Goal: Information Seeking & Learning: Check status

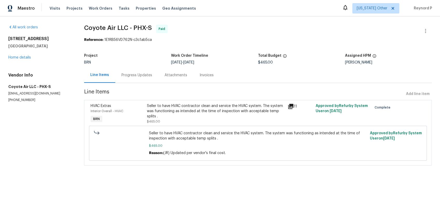
click at [183, 110] on div "Seller to have HVAC contractor clean and service the HVAC system. The system wa…" at bounding box center [216, 111] width 138 height 16
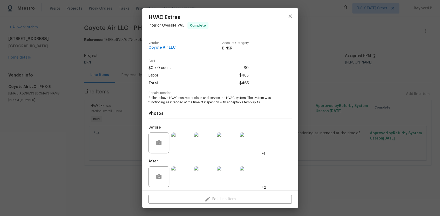
click at [115, 185] on div "HVAC Extras Interior Overall - HVAC Complete Vendor Coyote Air LLC Account Cate…" at bounding box center [220, 108] width 440 height 216
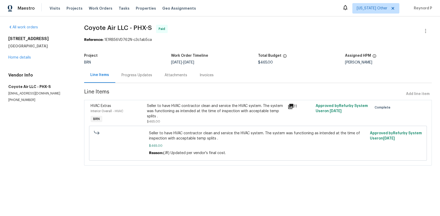
click at [129, 79] on div "Progress Updates" at bounding box center [136, 74] width 43 height 15
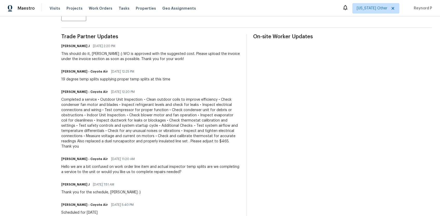
scroll to position [142, 0]
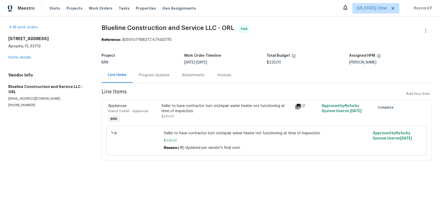
click at [215, 111] on div "Seller to have contractor turn on/repair water heater not functioning at time o…" at bounding box center [227, 108] width 130 height 10
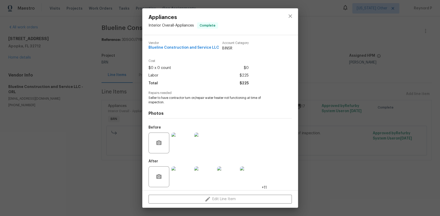
scroll to position [2, 0]
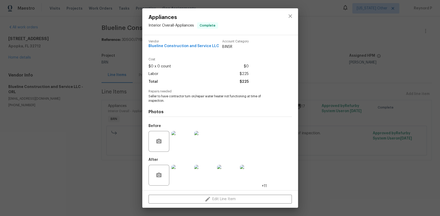
click at [131, 175] on div "Appliances Interior Overall - Appliances Complete Vendor Blueline Construction …" at bounding box center [220, 108] width 440 height 216
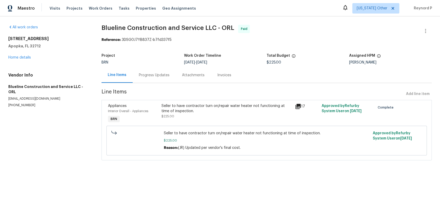
click at [156, 76] on div "Progress Updates" at bounding box center [154, 74] width 31 height 5
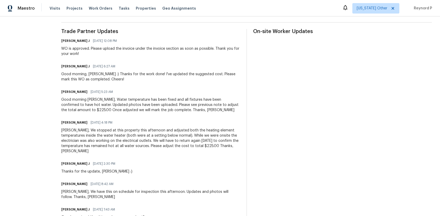
scroll to position [147, 0]
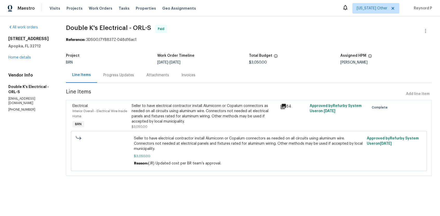
click at [191, 106] on div "Seller to have electrical contractor install Alumiconn or Copalum connectors as…" at bounding box center [204, 113] width 145 height 21
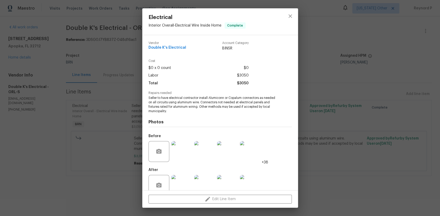
click at [111, 192] on div "Electrical Interior Overall - Electrical Wire Inside Home Complete Vendor Doubl…" at bounding box center [220, 108] width 440 height 216
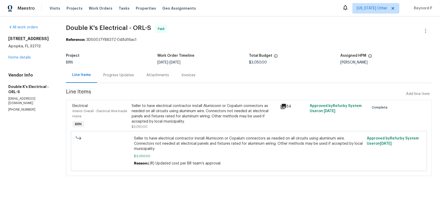
click at [122, 75] on div "Progress Updates" at bounding box center [118, 74] width 31 height 5
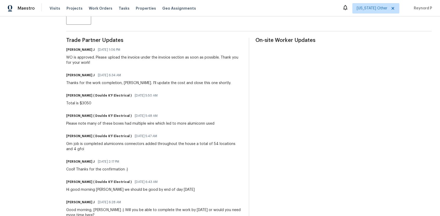
scroll to position [138, 0]
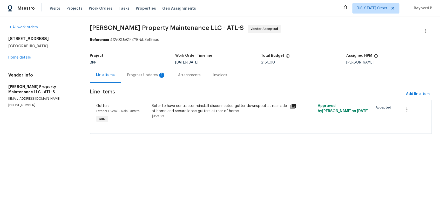
click at [174, 106] on div "Seller to have contractor reinstall disconnected gutter downspout at rear side …" at bounding box center [219, 108] width 135 height 10
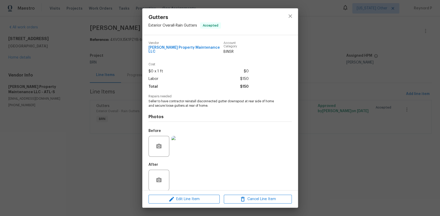
scroll to position [2, 0]
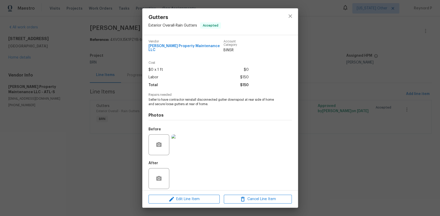
click at [126, 156] on div "Gutters Exterior Overall - Rain Gutters Accepted Vendor Glen Property Maintenan…" at bounding box center [220, 108] width 440 height 216
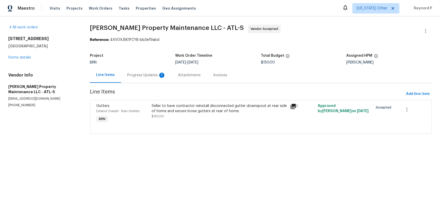
click at [137, 75] on div "Progress Updates 1" at bounding box center [146, 74] width 38 height 5
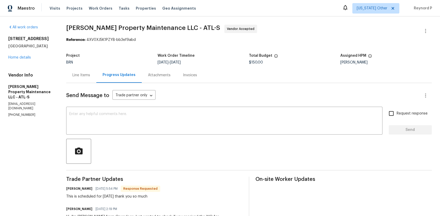
click at [79, 74] on div "Line Items" at bounding box center [81, 74] width 18 height 5
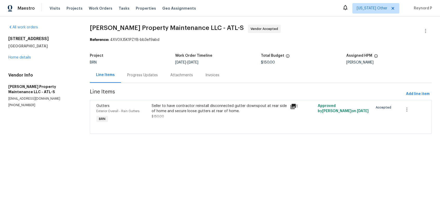
click at [279, 25] on span "Glen Property Maintenance LLC - ATL-S Vendor Accepted" at bounding box center [255, 31] width 330 height 12
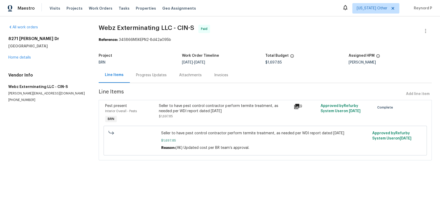
click at [177, 107] on div "Seller to have pest control contractor perform termite treatment, as needed per…" at bounding box center [225, 108] width 132 height 10
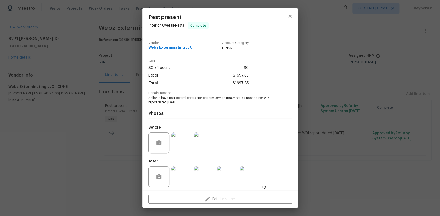
click at [114, 177] on div "Pest present Interior Overall - Pests Complete Vendor Webz Exterminating LLC Ac…" at bounding box center [220, 108] width 440 height 216
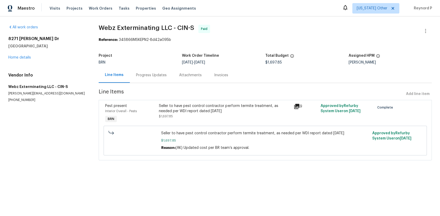
click at [143, 78] on div "Progress Updates" at bounding box center [151, 74] width 31 height 5
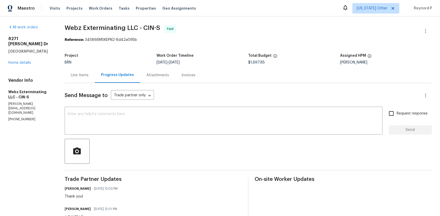
scroll to position [267, 0]
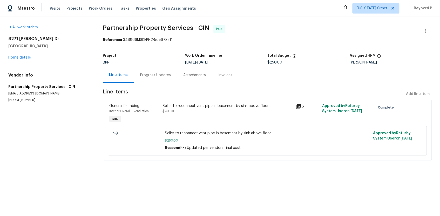
click at [192, 106] on div "Seller to reconnect vent pipe in basement by sink above floor" at bounding box center [228, 105] width 130 height 5
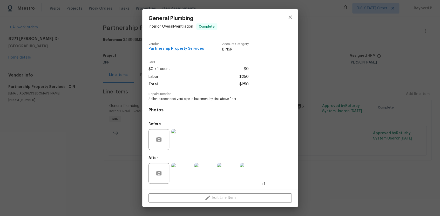
click at [113, 181] on div "General Plumbing Interior Overall - Ventilation Complete Vendor Partnership Pro…" at bounding box center [220, 108] width 440 height 216
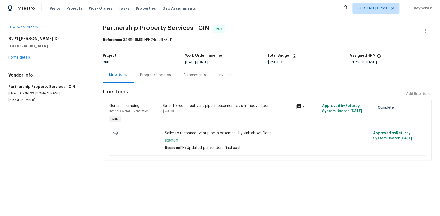
click at [151, 76] on div "Progress Updates" at bounding box center [155, 74] width 31 height 5
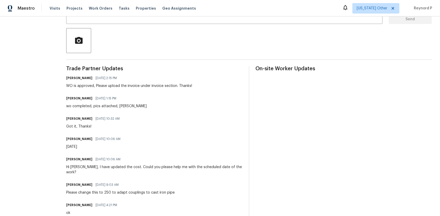
scroll to position [110, 0]
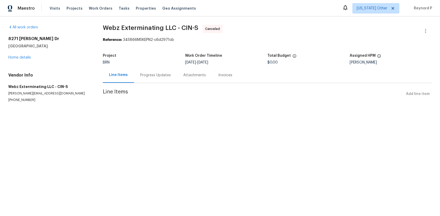
click at [157, 79] on div "Progress Updates" at bounding box center [155, 74] width 43 height 15
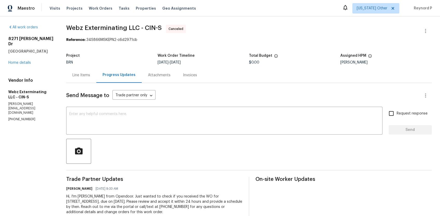
scroll to position [14, 0]
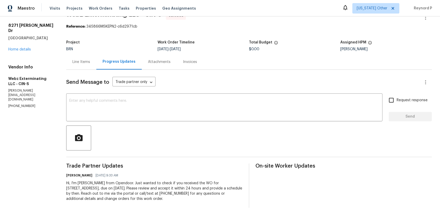
click at [81, 65] on div "Line Items" at bounding box center [81, 61] width 30 height 15
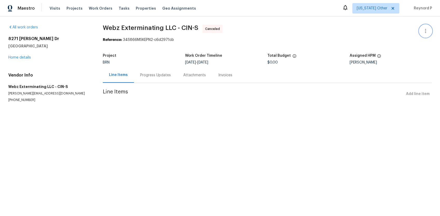
click at [426, 29] on icon "button" at bounding box center [426, 31] width 6 height 6
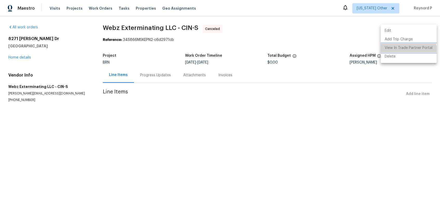
click at [408, 49] on li "View In Trade Partner Portal" at bounding box center [409, 48] width 56 height 9
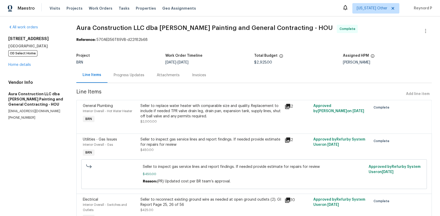
scroll to position [99, 0]
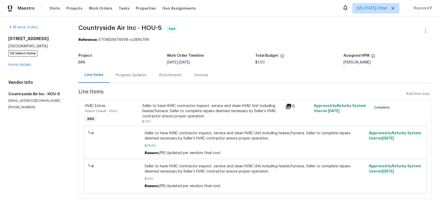
click at [198, 107] on div "Seller to have HVAC contractor inspect, service and clean HVAC Unit including h…" at bounding box center [212, 111] width 140 height 16
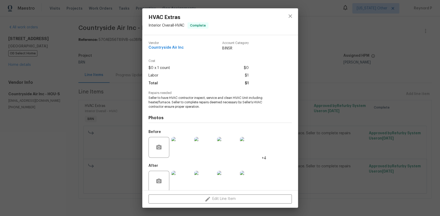
scroll to position [6, 0]
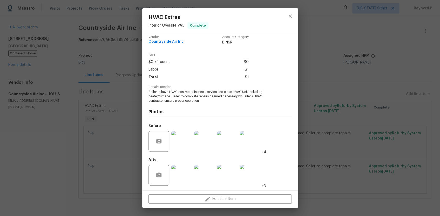
click at [106, 123] on div "HVAC Extras Interior Overall - HVAC Complete Vendor Countryside Air Inc Account…" at bounding box center [220, 108] width 440 height 216
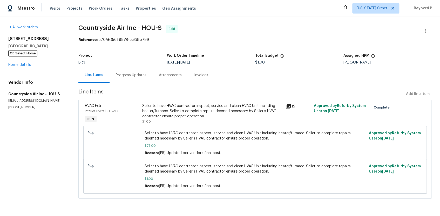
click at [125, 76] on div "Progress Updates" at bounding box center [131, 74] width 31 height 5
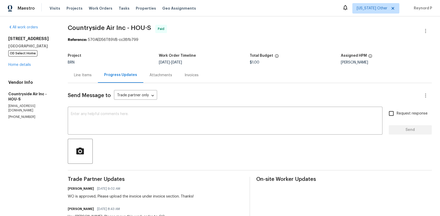
click at [88, 72] on div "Line Items" at bounding box center [83, 74] width 18 height 5
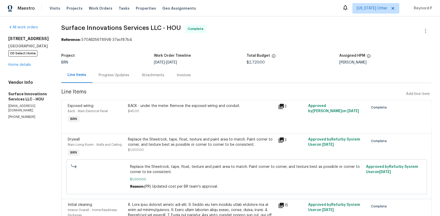
click at [136, 78] on div "Progress Updates" at bounding box center [113, 74] width 43 height 15
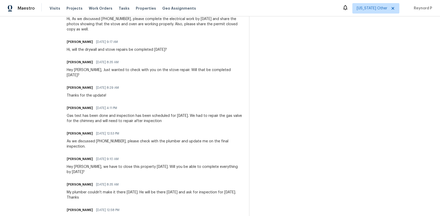
scroll to position [342, 0]
